Goal: Communication & Community: Participate in discussion

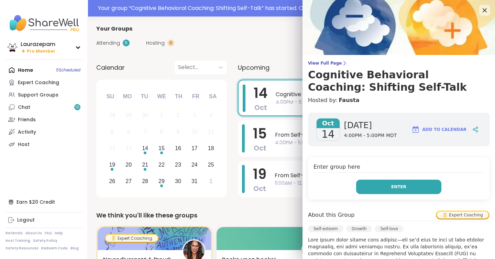
click at [387, 183] on button "Enter" at bounding box center [398, 187] width 85 height 14
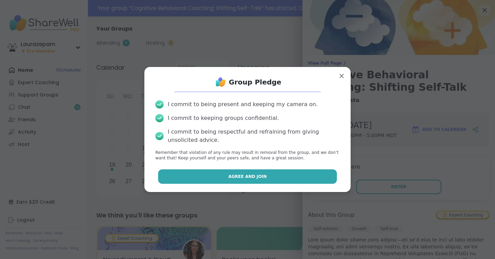
click at [301, 173] on button "Agree and Join" at bounding box center [247, 177] width 179 height 14
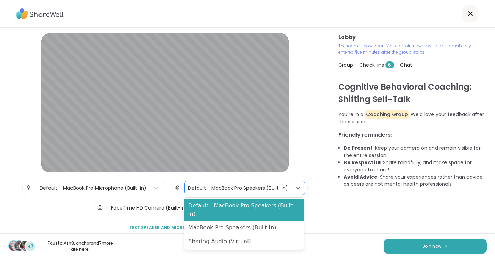
click at [260, 186] on div at bounding box center [238, 188] width 101 height 9
click at [143, 188] on div "Default - MacBook Pro Microphone (Built-in)" at bounding box center [93, 188] width 107 height 7
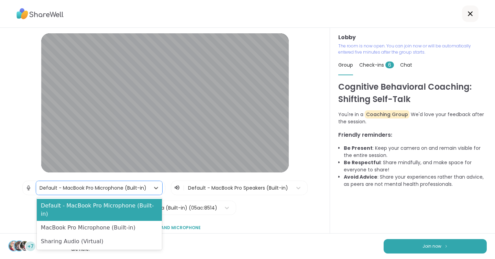
click at [286, 218] on div "Lobby | MacBook Pro Microphone (Built-in), 2 of 3. 3 results available. Use Up …" at bounding box center [165, 146] width 297 height 226
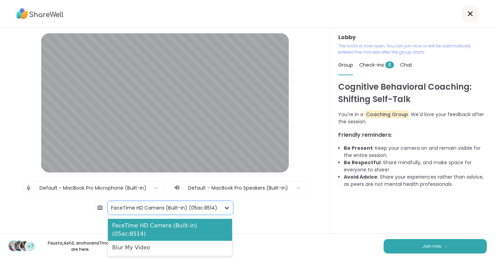
click at [224, 208] on icon at bounding box center [226, 208] width 7 height 7
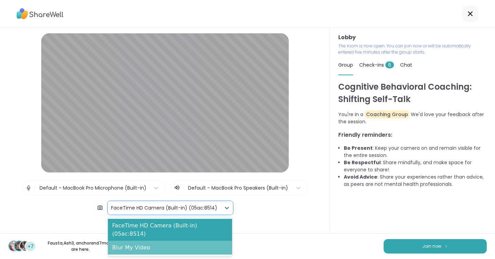
click at [203, 241] on div "Blur My Video" at bounding box center [170, 248] width 124 height 14
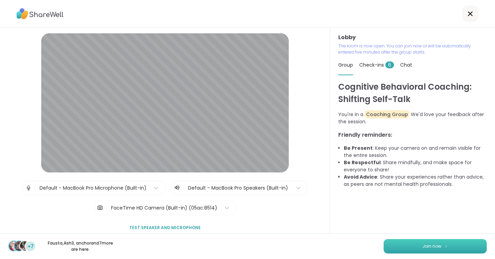
click at [386, 247] on button "Join now" at bounding box center [435, 246] width 103 height 14
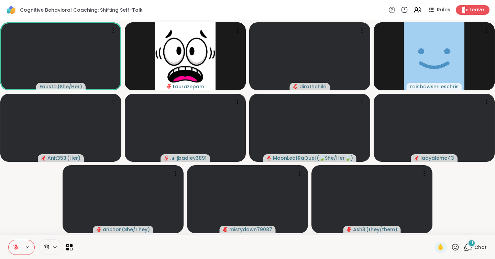
click at [478, 248] on span "Chat" at bounding box center [480, 247] width 12 height 7
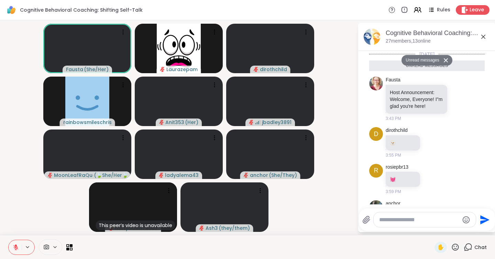
scroll to position [425, 0]
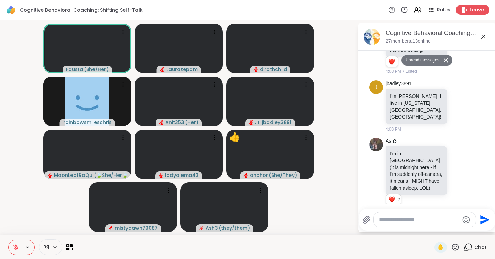
click at [397, 218] on textarea "Type your message" at bounding box center [419, 220] width 80 height 7
type textarea "**********"
click at [455, 245] on icon at bounding box center [455, 247] width 9 height 9
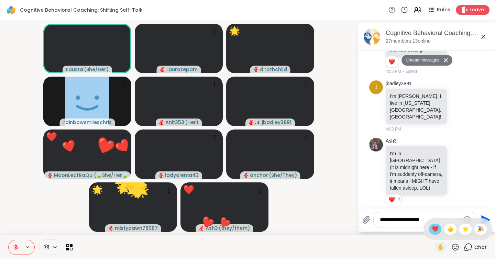
click at [441, 228] on div "❤️" at bounding box center [435, 229] width 12 height 11
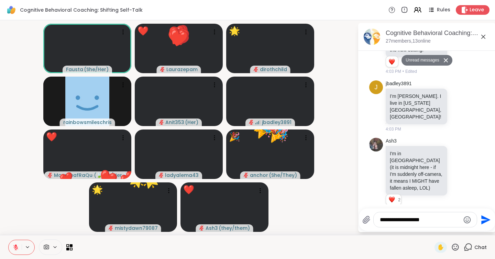
click at [428, 217] on textarea "**********" at bounding box center [420, 220] width 80 height 7
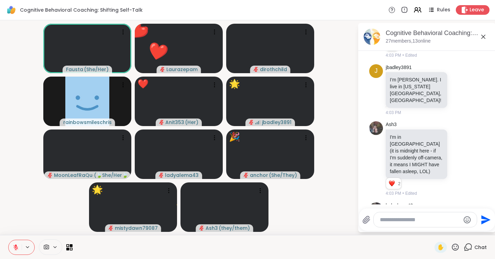
scroll to position [446, 0]
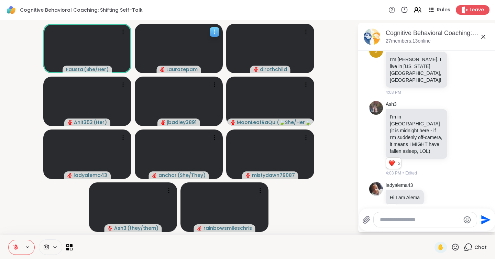
click at [216, 35] on icon at bounding box center [214, 32] width 7 height 7
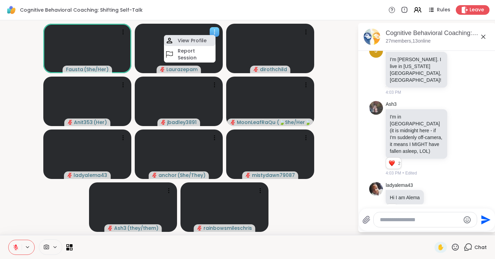
click at [190, 38] on h4 "View Profile" at bounding box center [192, 40] width 29 height 7
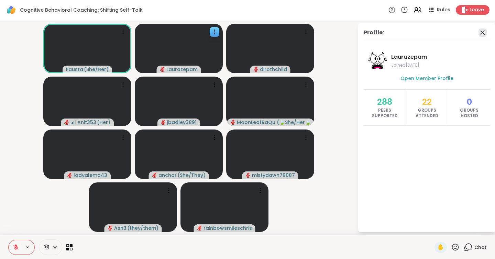
click at [479, 34] on icon at bounding box center [483, 33] width 8 height 8
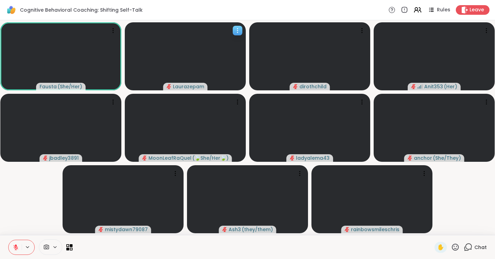
click at [237, 32] on icon at bounding box center [237, 30] width 7 height 7
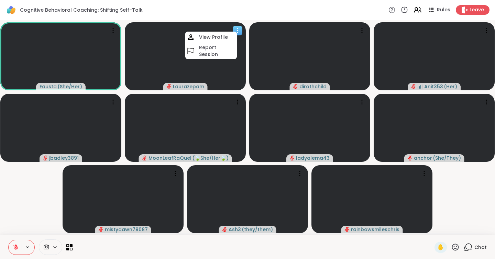
click at [166, 68] on video at bounding box center [185, 56] width 121 height 68
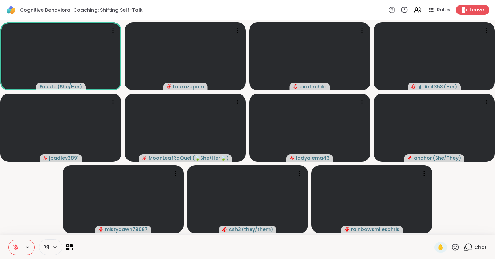
click at [74, 246] on div "✋ Chat" at bounding box center [247, 247] width 495 height 24
click at [72, 246] on icon at bounding box center [71, 245] width 3 height 3
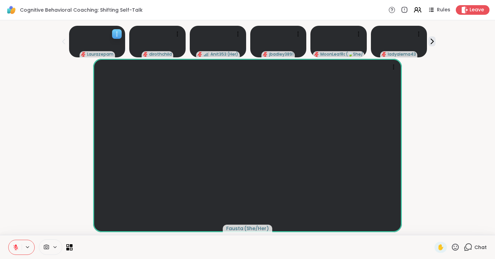
click at [116, 39] on video at bounding box center [97, 42] width 56 height 32
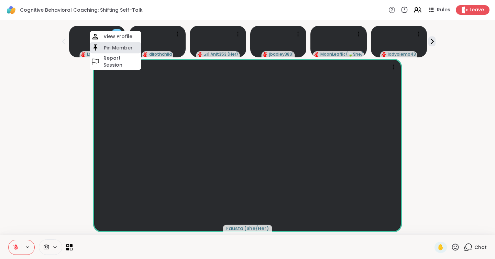
click at [118, 45] on div "Pin Member" at bounding box center [116, 47] width 52 height 11
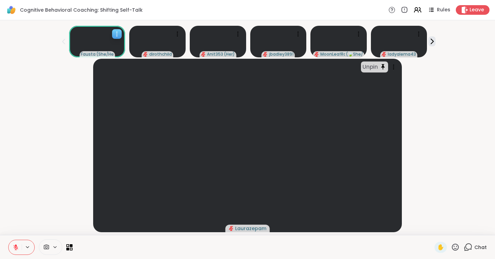
click at [118, 29] on div at bounding box center [117, 34] width 10 height 10
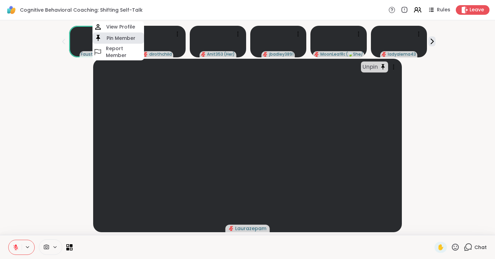
click at [119, 35] on h4 "Pin Member" at bounding box center [121, 38] width 29 height 7
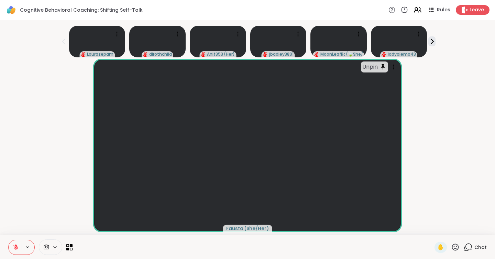
click at [478, 249] on span "Chat" at bounding box center [480, 247] width 12 height 7
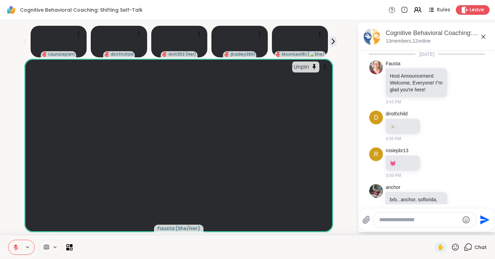
scroll to position [455, 0]
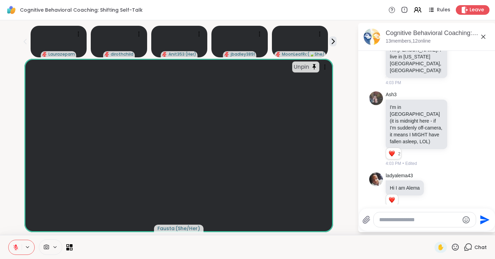
click at [439, 219] on textarea "Type your message" at bounding box center [419, 220] width 80 height 7
type textarea "**********"
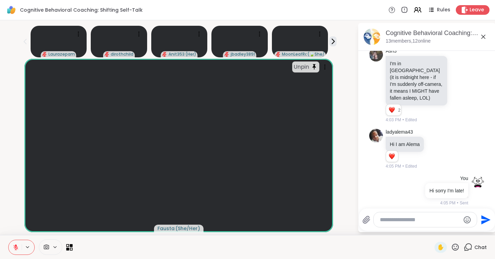
click at [72, 247] on icon at bounding box center [71, 245] width 3 height 3
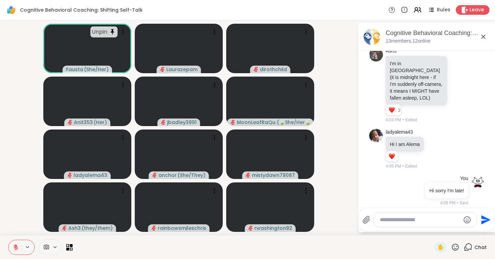
scroll to position [0, 0]
click at [123, 32] on icon at bounding box center [123, 32] width 1 height 1
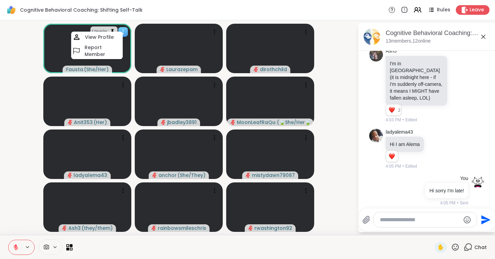
click at [127, 64] on video at bounding box center [87, 49] width 88 height 50
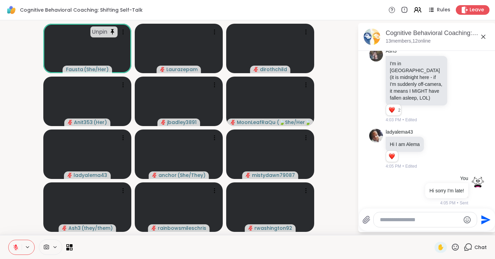
click at [6, 58] on video-player-container "Unpin [PERSON_NAME] ( She/Her ) Laurazepam dirothchild Anit353 ( Her ) jbadley3…" at bounding box center [178, 127] width 349 height 209
click at [72, 247] on icon at bounding box center [69, 247] width 7 height 7
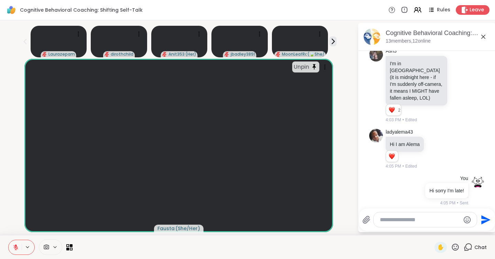
click at [412, 219] on textarea "Type your message" at bounding box center [420, 220] width 80 height 7
type textarea "**********"
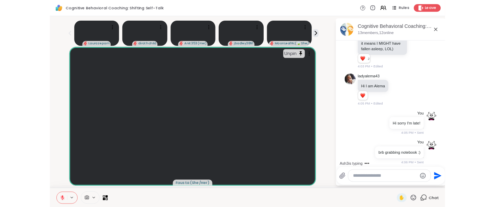
scroll to position [593, 0]
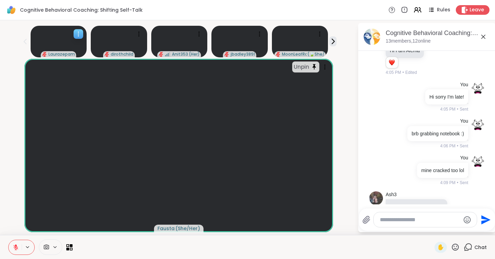
click at [78, 37] on icon at bounding box center [78, 34] width 7 height 7
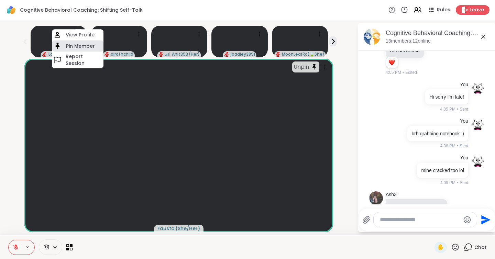
click at [76, 45] on h4 "Pin Member" at bounding box center [80, 46] width 29 height 7
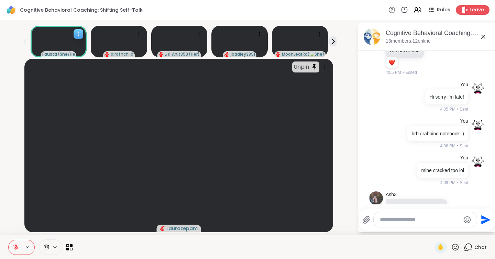
click at [76, 33] on icon at bounding box center [78, 34] width 7 height 7
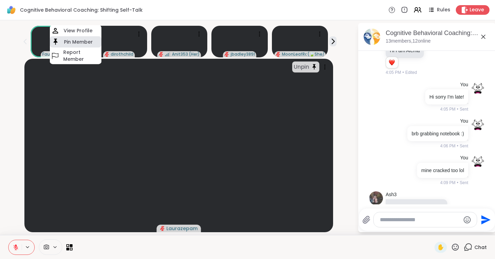
click at [78, 39] on h4 "Pin Member" at bounding box center [78, 42] width 29 height 7
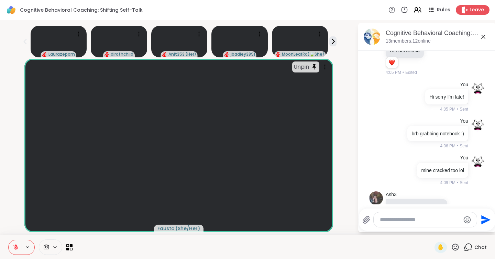
click at [101, 255] on div "✋ Chat" at bounding box center [247, 247] width 495 height 24
click at [389, 257] on div "✋ Chat" at bounding box center [247, 247] width 495 height 24
click at [403, 258] on div "✋ Chat" at bounding box center [247, 247] width 495 height 24
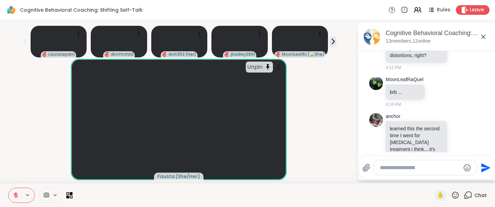
scroll to position [776, 0]
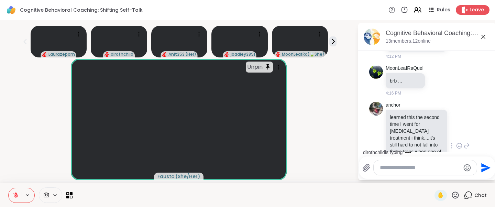
click at [458, 142] on icon at bounding box center [459, 145] width 6 height 7
click at [389, 132] on div "Select Reaction: Thumbs up" at bounding box center [389, 135] width 6 height 6
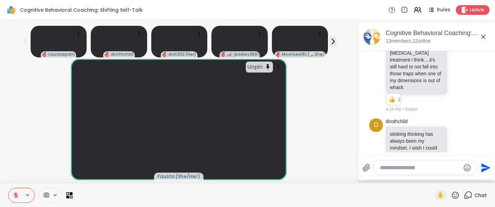
scroll to position [854, 0]
click at [459, 151] on icon at bounding box center [459, 154] width 6 height 7
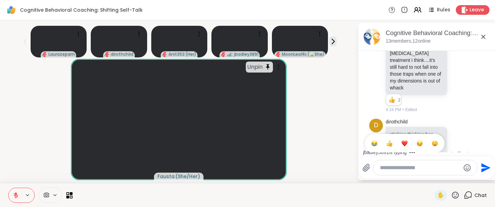
scroll to position [864, 0]
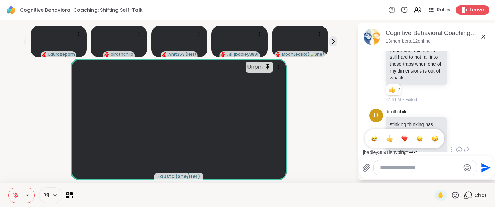
click at [439, 132] on button "Select Reaction: Astonished" at bounding box center [435, 139] width 14 height 14
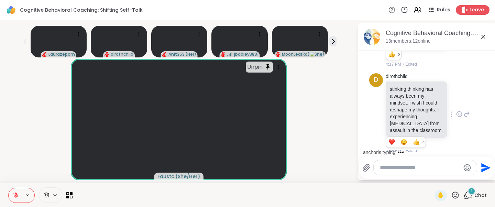
scroll to position [958, 0]
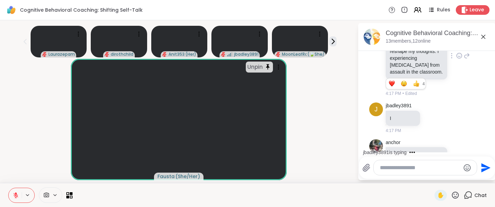
click at [459, 161] on icon at bounding box center [459, 164] width 6 height 7
click at [390, 151] on div "Select Reaction: Thumbs up" at bounding box center [389, 154] width 6 height 6
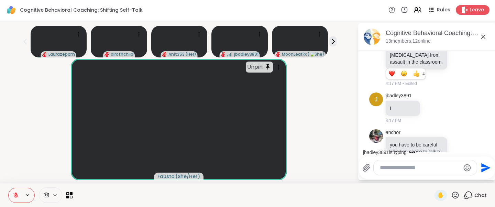
scroll to position [1005, 0]
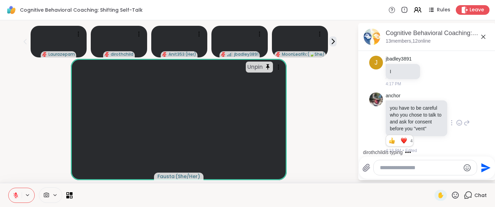
click at [328, 116] on div "Unpin [PERSON_NAME] ( She/Her )" at bounding box center [178, 119] width 349 height 121
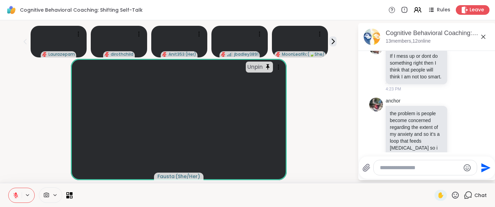
scroll to position [1351, 0]
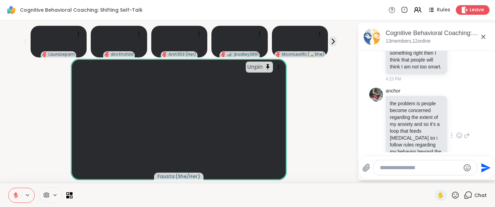
click at [458, 136] on icon at bounding box center [459, 136] width 2 height 1
click at [406, 118] on button "Select Reaction: Heart" at bounding box center [405, 125] width 14 height 14
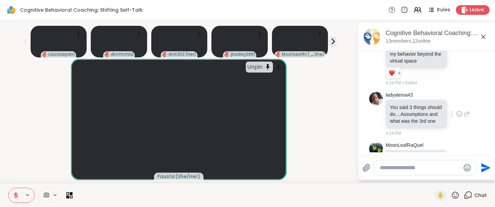
scroll to position [1448, 0]
click at [467, 110] on icon at bounding box center [467, 114] width 6 height 8
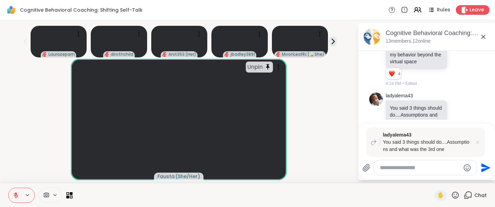
click at [478, 139] on icon at bounding box center [477, 142] width 7 height 7
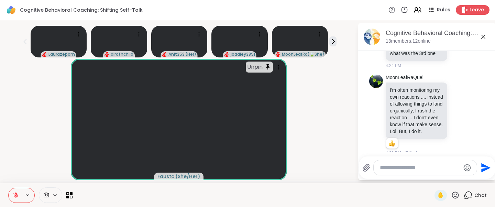
scroll to position [1517, 0]
click at [80, 31] on icon at bounding box center [78, 34] width 7 height 7
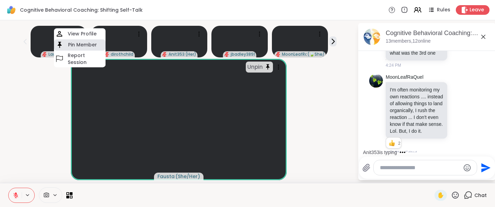
click at [81, 41] on h4 "Pin Member" at bounding box center [82, 44] width 29 height 7
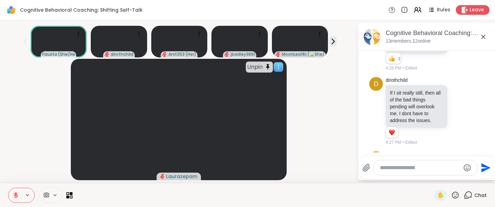
scroll to position [0, 0]
click at [77, 31] on icon at bounding box center [78, 34] width 7 height 7
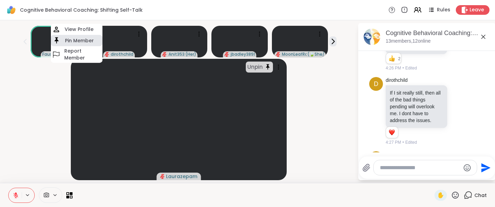
click at [81, 37] on h4 "Pin Member" at bounding box center [79, 40] width 29 height 7
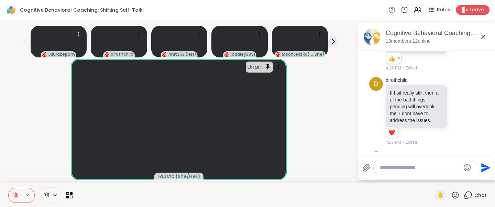
scroll to position [0, 0]
click at [459, 191] on icon at bounding box center [455, 195] width 9 height 9
click at [438, 179] on span "❤️" at bounding box center [435, 177] width 7 height 8
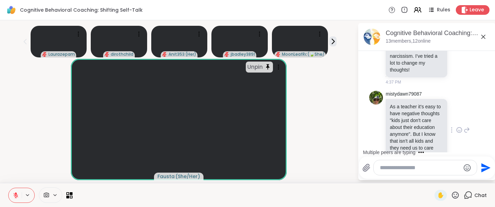
scroll to position [2037, 0]
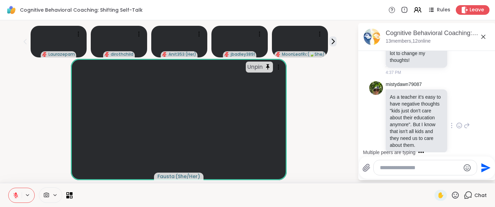
click at [458, 123] on icon at bounding box center [459, 125] width 5 height 5
click at [408, 108] on button "Select Reaction: Heart" at bounding box center [405, 115] width 14 height 14
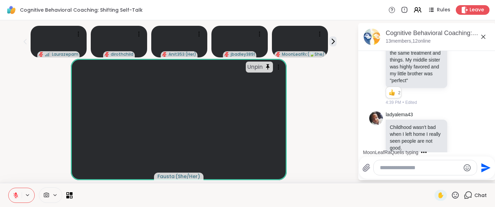
scroll to position [2256, 0]
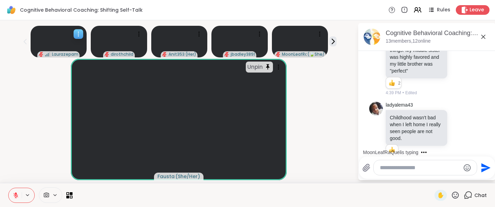
click at [74, 34] on div at bounding box center [79, 34] width 10 height 10
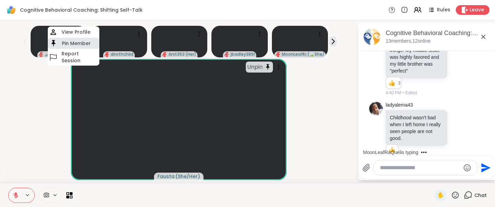
click at [75, 44] on h4 "Pin Member" at bounding box center [76, 43] width 29 height 7
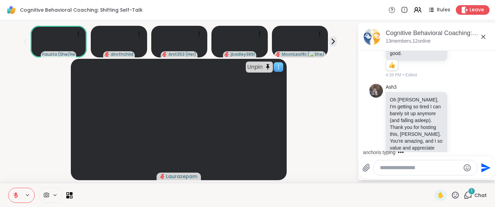
scroll to position [2405, 0]
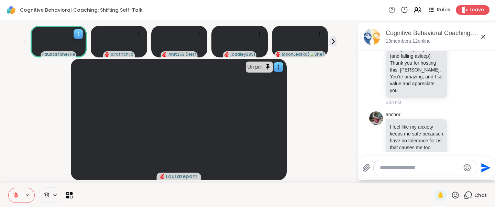
click at [77, 32] on icon at bounding box center [78, 34] width 7 height 7
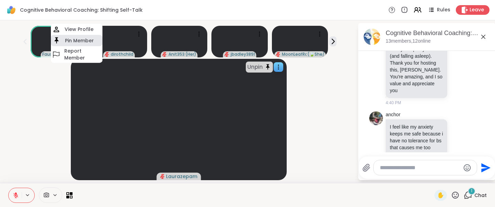
click at [76, 41] on h4 "Pin Member" at bounding box center [79, 40] width 29 height 7
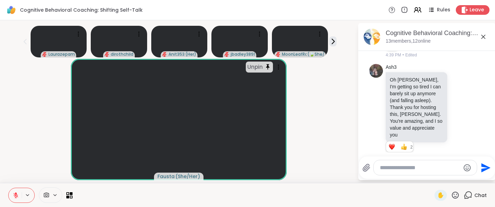
scroll to position [2357, 0]
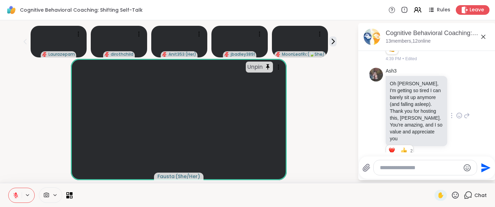
click at [459, 112] on icon at bounding box center [459, 115] width 6 height 7
click at [403, 101] on div "Select Reaction: Heart" at bounding box center [405, 104] width 6 height 6
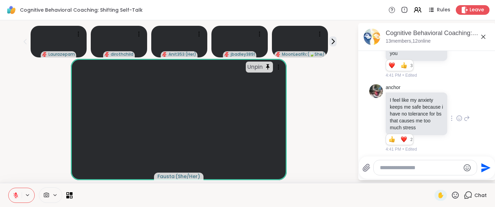
scroll to position [2454, 0]
click at [459, 113] on icon at bounding box center [459, 116] width 6 height 7
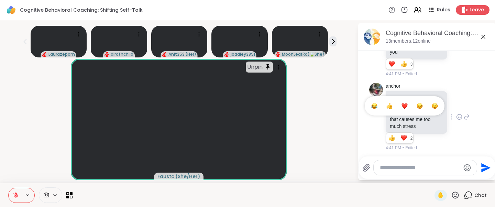
click at [410, 99] on button "Select Reaction: Heart" at bounding box center [405, 106] width 14 height 14
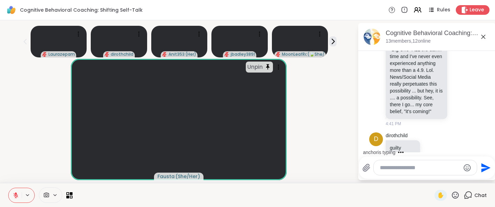
scroll to position [1, 0]
click at [394, 164] on textarea "Type your message" at bounding box center [420, 167] width 80 height 7
click at [346, 107] on div "Unpin [PERSON_NAME] ( She/Her )" at bounding box center [178, 119] width 349 height 121
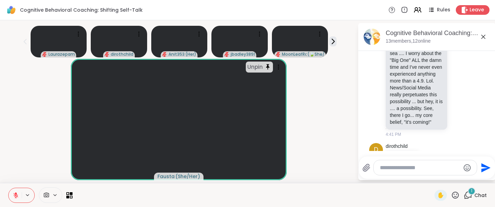
scroll to position [2668, 0]
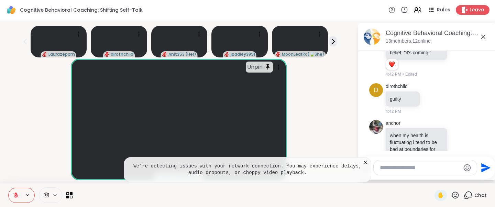
click at [363, 159] on icon at bounding box center [365, 162] width 7 height 7
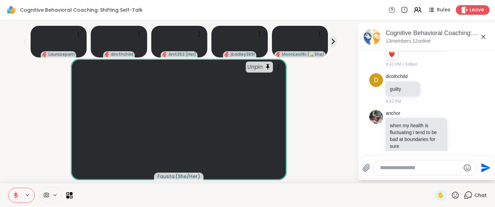
scroll to position [2676, 0]
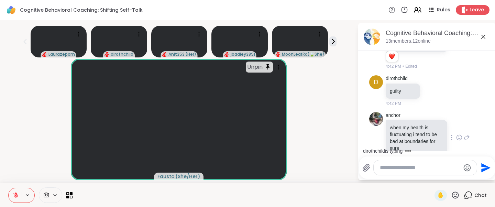
click at [460, 134] on icon at bounding box center [459, 137] width 6 height 7
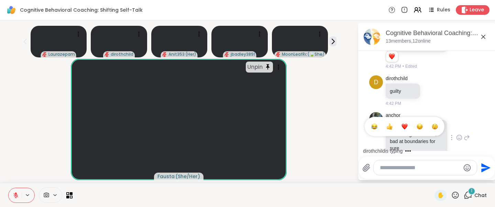
scroll to position [2749, 0]
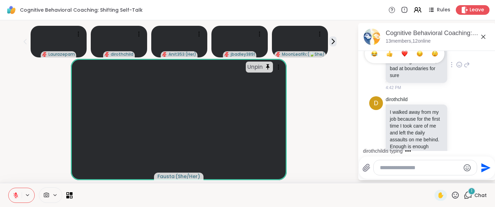
click at [404, 109] on p "I walked away from my job because for the first time I took care of me and left…" at bounding box center [416, 129] width 53 height 41
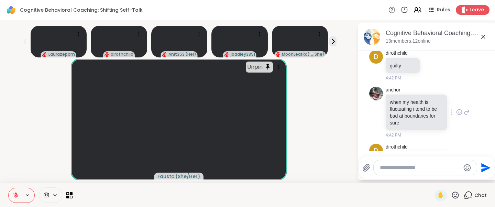
scroll to position [2700, 0]
click at [459, 110] on icon at bounding box center [459, 113] width 6 height 7
click at [408, 96] on button "Select Reaction: Heart" at bounding box center [405, 103] width 14 height 14
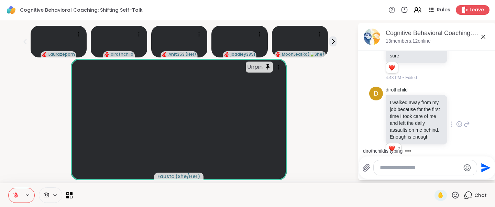
scroll to position [2769, 0]
click at [461, 120] on icon at bounding box center [459, 123] width 6 height 7
click at [408, 106] on button "Select Reaction: Heart" at bounding box center [405, 113] width 14 height 14
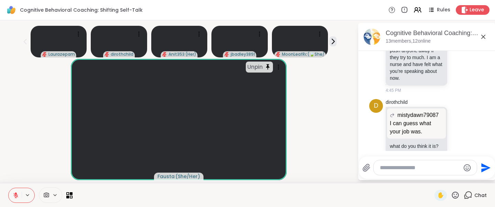
scroll to position [3228, 0]
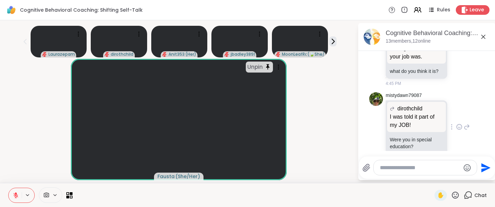
click at [458, 123] on icon at bounding box center [459, 126] width 6 height 7
click at [391, 113] on div "Select Reaction: Thumbs up" at bounding box center [389, 116] width 6 height 6
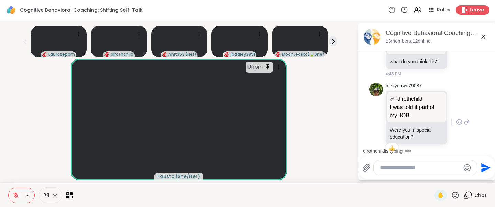
scroll to position [3284, 0]
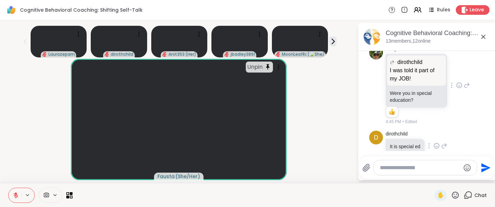
click at [438, 142] on icon at bounding box center [437, 145] width 6 height 7
click at [418, 125] on ul at bounding box center [437, 134] width 80 height 19
click at [439, 142] on icon at bounding box center [437, 145] width 6 height 7
click at [418, 128] on button "Select Reaction: Thumbs up" at bounding box center [422, 135] width 14 height 14
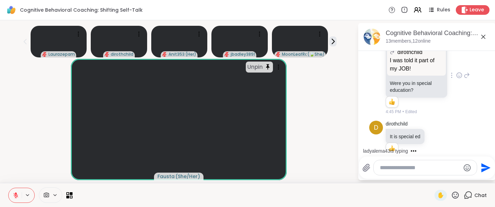
click at [334, 133] on div "Unpin [PERSON_NAME] ( She/Her )" at bounding box center [178, 119] width 349 height 121
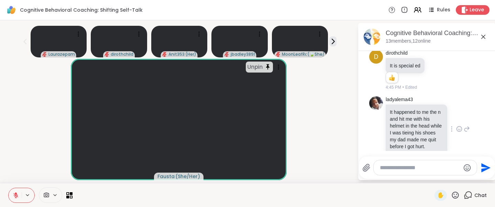
click at [461, 125] on icon at bounding box center [459, 128] width 6 height 7
click at [425, 111] on button "Select Reaction: Sad" at bounding box center [420, 118] width 14 height 14
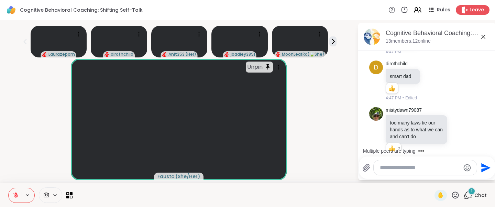
scroll to position [3562, 0]
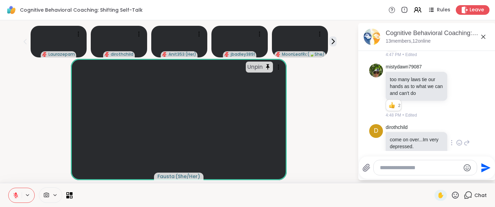
click at [460, 139] on icon at bounding box center [459, 142] width 6 height 7
click at [409, 125] on button "Select Reaction: Heart" at bounding box center [405, 132] width 14 height 14
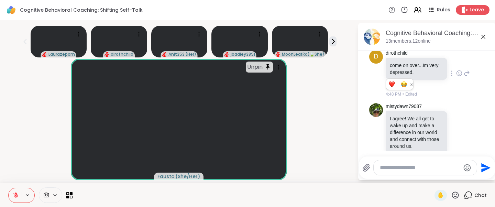
scroll to position [3646, 0]
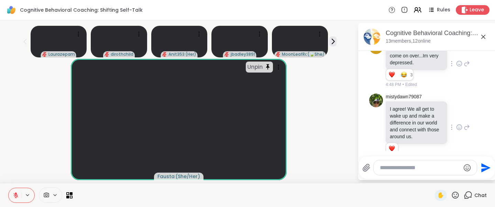
click at [460, 124] on icon at bounding box center [459, 127] width 6 height 7
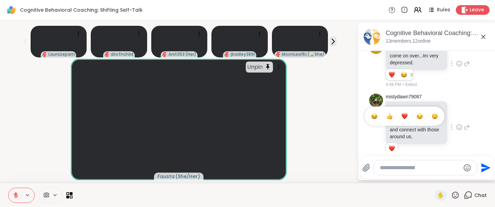
click at [408, 109] on button "Select Reaction: Heart" at bounding box center [405, 116] width 14 height 14
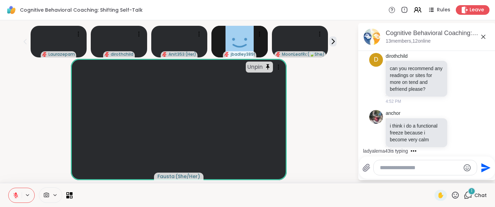
scroll to position [3963, 0]
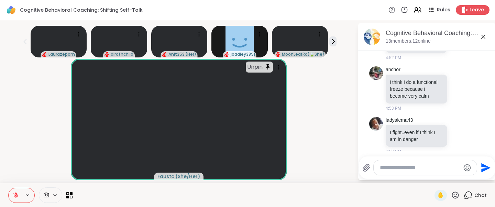
click at [390, 164] on textarea "Type your message" at bounding box center [420, 167] width 80 height 7
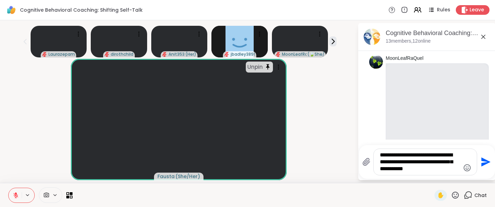
scroll to position [4088, 0]
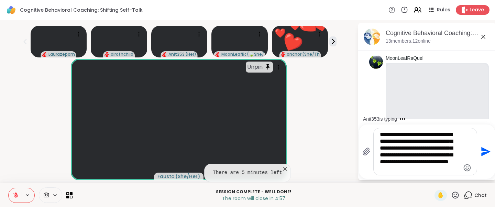
type textarea "**********"
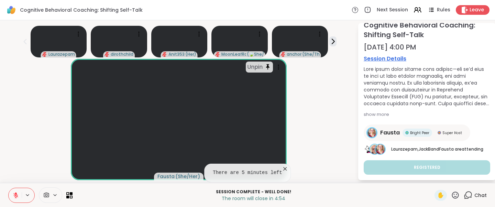
scroll to position [0, 0]
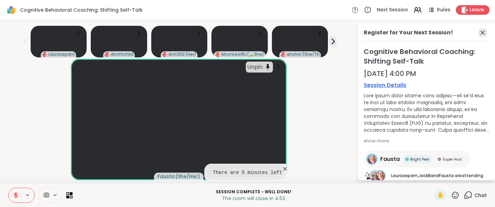
click at [483, 29] on icon at bounding box center [483, 33] width 8 height 8
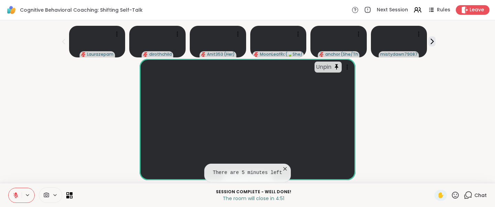
click at [480, 194] on span "Chat" at bounding box center [480, 195] width 12 height 7
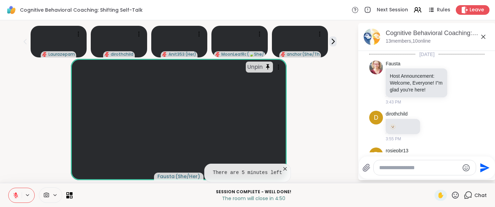
scroll to position [4202, 0]
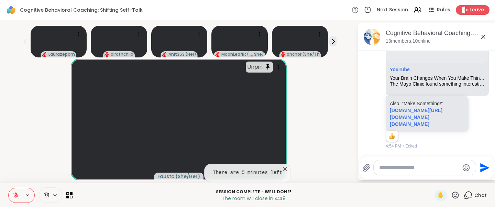
click at [418, 165] on div at bounding box center [425, 167] width 102 height 15
click at [427, 164] on textarea "Type your message" at bounding box center [419, 167] width 80 height 7
click at [287, 165] on icon at bounding box center [285, 168] width 7 height 7
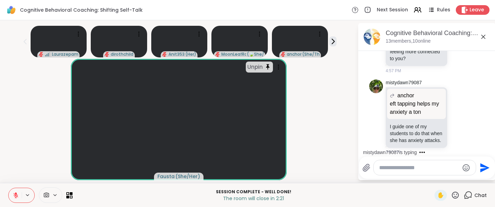
scroll to position [4524, 0]
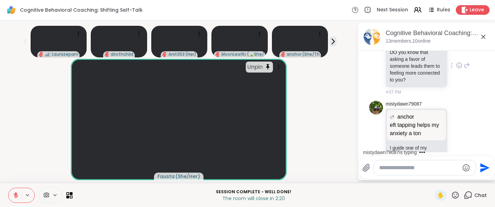
click at [460, 69] on icon at bounding box center [459, 65] width 6 height 7
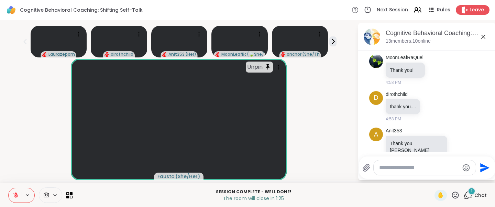
scroll to position [4779, 0]
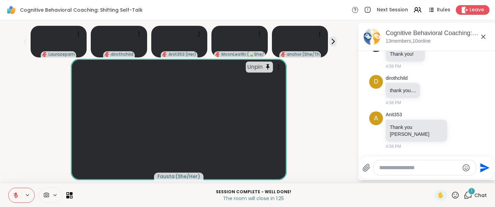
click at [395, 168] on textarea "Type your message" at bounding box center [419, 167] width 80 height 7
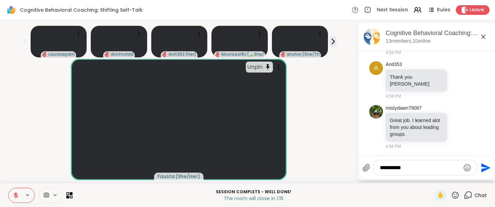
scroll to position [4839, 0]
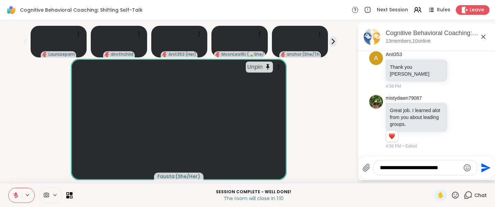
type textarea "**********"
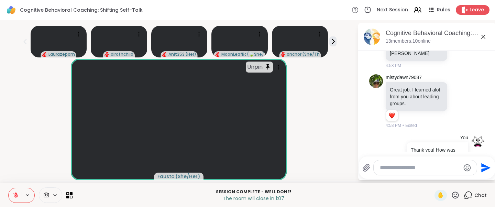
scroll to position [4883, 0]
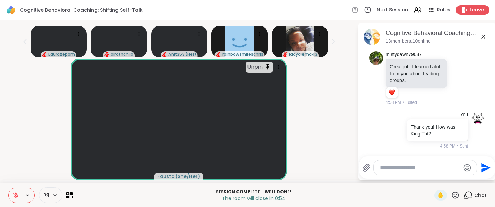
click at [479, 23] on div "Cognitive Behavioral Coaching: Shifting Self-Talk, [DATE] members, 10 online" at bounding box center [427, 37] width 138 height 28
click at [478, 15] on div "Cognitive Behavioral Coaching: Shifting Self-Talk Next Session Rules Leave" at bounding box center [247, 10] width 495 height 20
click at [480, 8] on span "Leave" at bounding box center [477, 10] width 15 height 7
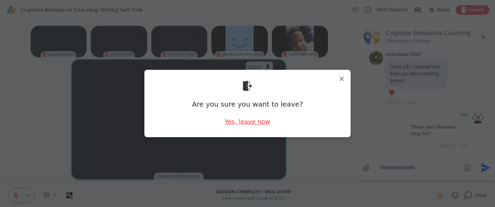
click at [252, 122] on div "Yes, leave now" at bounding box center [247, 121] width 45 height 9
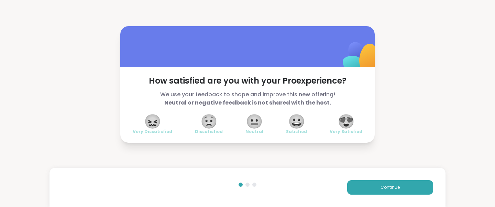
click at [344, 120] on span "😍" at bounding box center [346, 121] width 17 height 12
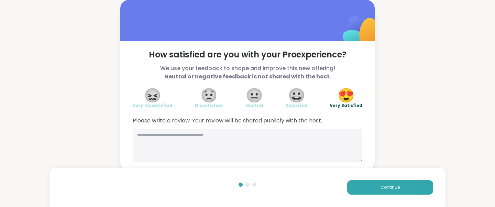
scroll to position [2, 0]
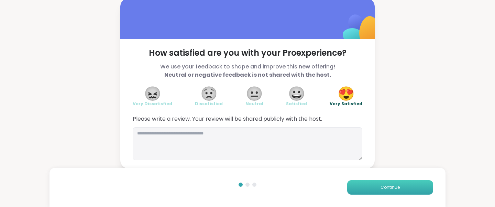
click at [374, 183] on button "Continue" at bounding box center [390, 187] width 86 height 14
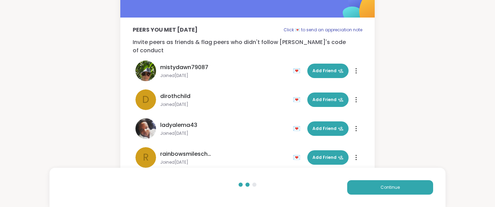
scroll to position [176, 0]
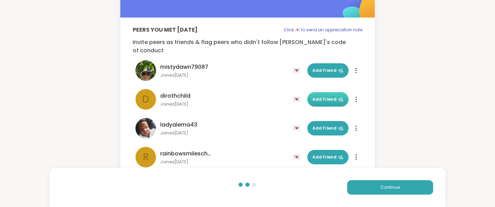
click at [332, 96] on span "Add Friend" at bounding box center [328, 99] width 31 height 6
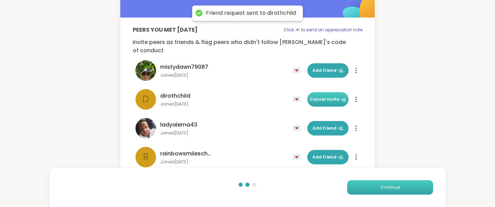
click at [417, 182] on button "Continue" at bounding box center [390, 187] width 86 height 14
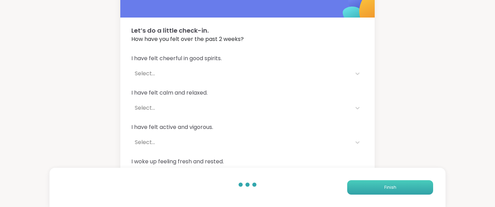
click at [408, 188] on button "Finish" at bounding box center [390, 187] width 86 height 14
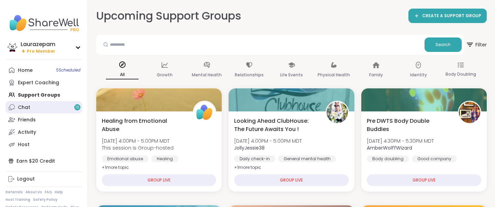
click at [37, 110] on link "Chat 10" at bounding box center [44, 107] width 77 height 12
